Goal: Information Seeking & Learning: Find specific fact

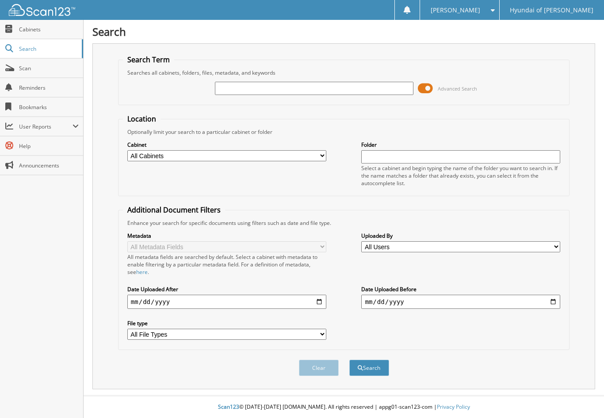
click at [253, 85] on input "text" at bounding box center [314, 88] width 199 height 13
type input "557577"
click at [349, 360] on button "Search" at bounding box center [369, 368] width 40 height 16
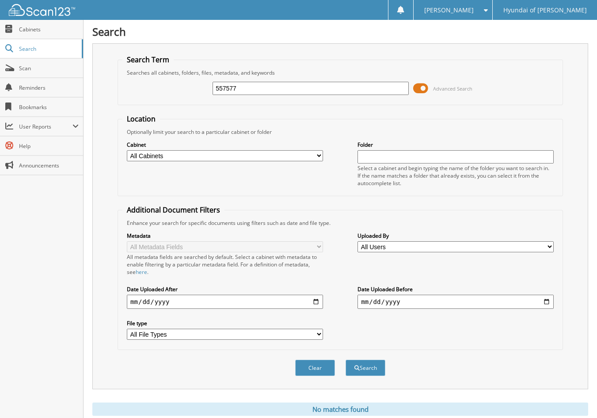
click at [422, 88] on span at bounding box center [420, 88] width 15 height 13
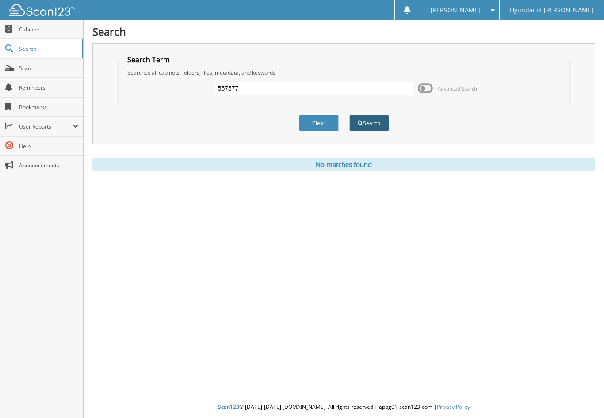
click at [369, 127] on button "Search" at bounding box center [369, 123] width 40 height 16
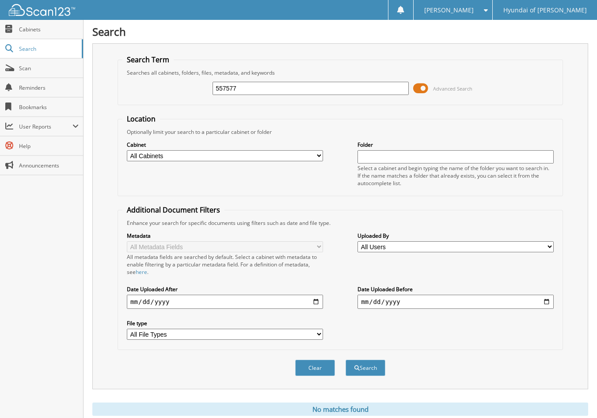
click at [421, 88] on span at bounding box center [420, 88] width 15 height 13
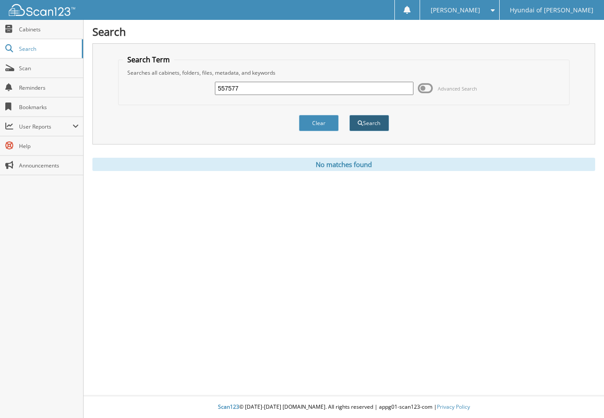
click at [377, 123] on button "Search" at bounding box center [369, 123] width 40 height 16
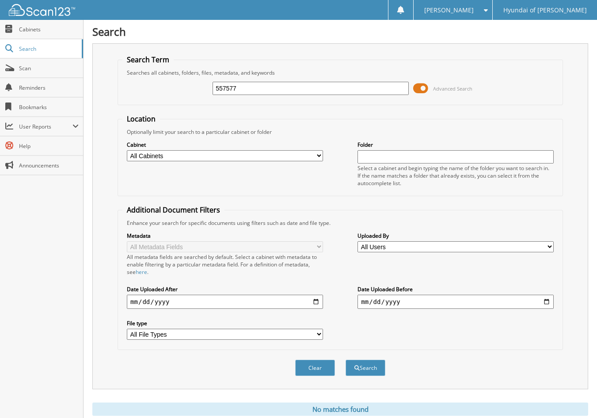
click at [426, 88] on span at bounding box center [420, 88] width 15 height 13
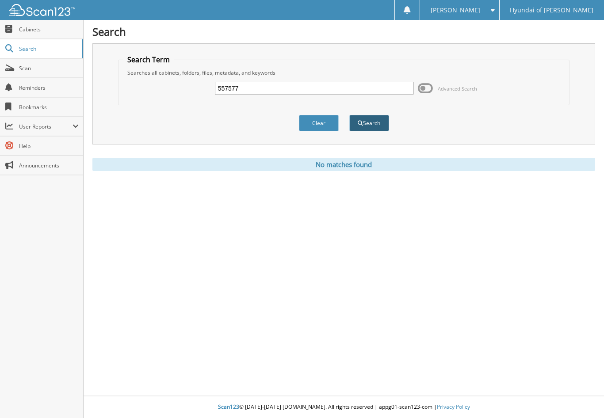
click at [380, 125] on button "Search" at bounding box center [369, 123] width 40 height 16
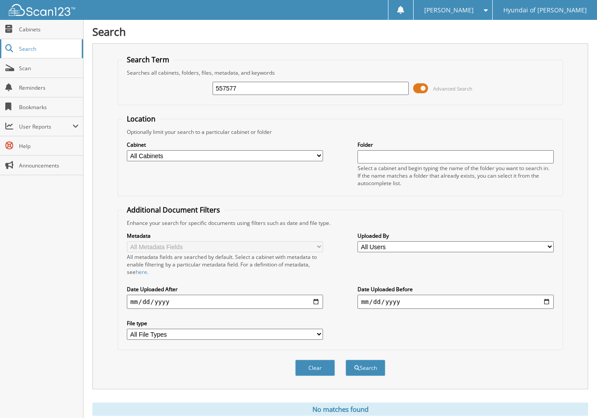
click at [35, 49] on span "Search" at bounding box center [48, 49] width 58 height 8
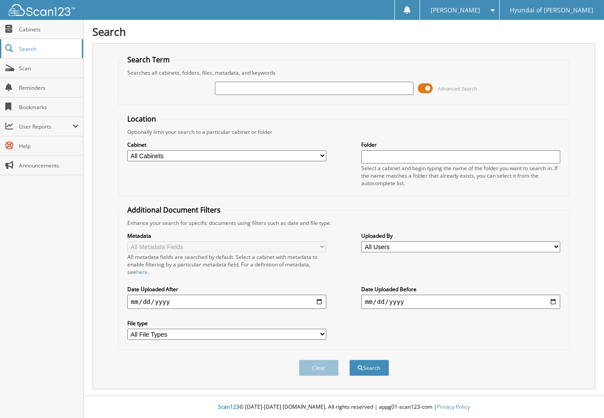
click at [23, 46] on span "Search" at bounding box center [48, 49] width 58 height 8
